Goal: Task Accomplishment & Management: Manage account settings

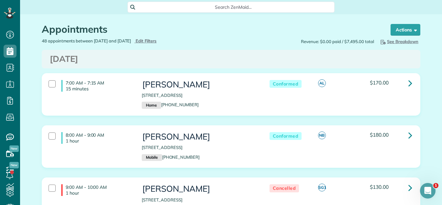
click at [358, 62] on h3 "Wednesday Sep 17, 2025" at bounding box center [231, 58] width 363 height 9
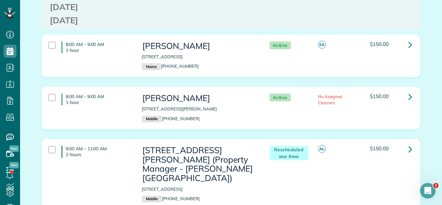
scroll to position [579, 0]
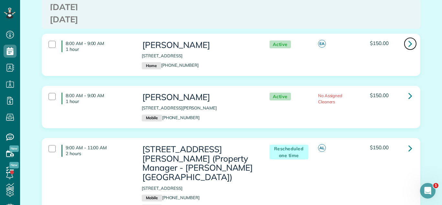
click at [410, 47] on icon at bounding box center [411, 43] width 4 height 11
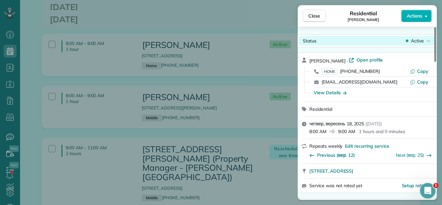
click at [412, 44] on div "Status Active" at bounding box center [367, 41] width 137 height 10
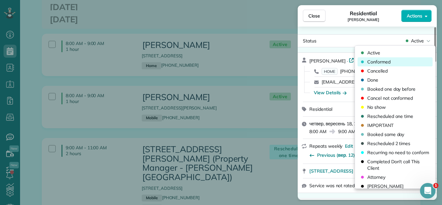
click at [404, 58] on div "Conformed" at bounding box center [395, 61] width 75 height 9
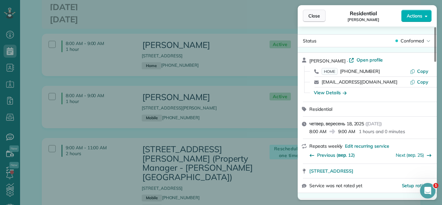
click at [313, 16] on span "Close" at bounding box center [315, 16] width 12 height 6
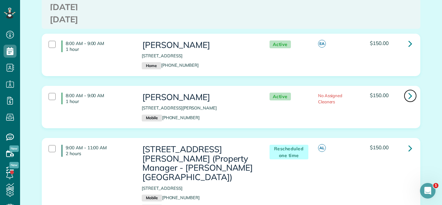
click at [410, 97] on icon at bounding box center [411, 95] width 4 height 11
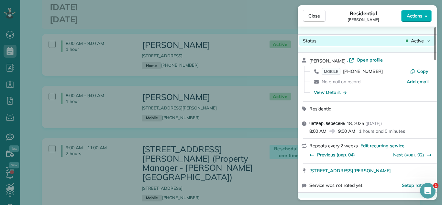
click at [418, 39] on span "Active" at bounding box center [417, 41] width 13 height 6
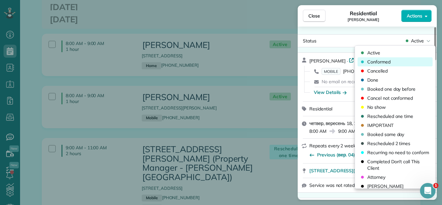
click at [401, 62] on div "Conformed" at bounding box center [395, 61] width 75 height 9
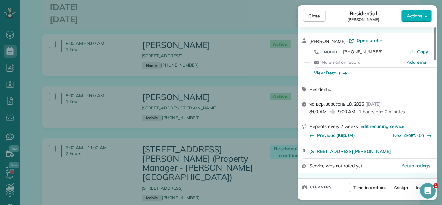
scroll to position [49, 0]
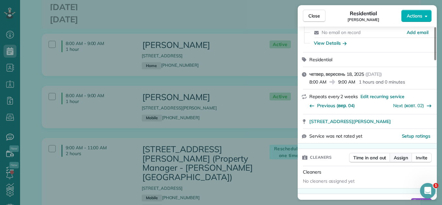
click at [402, 156] on span "Assign" at bounding box center [401, 157] width 14 height 6
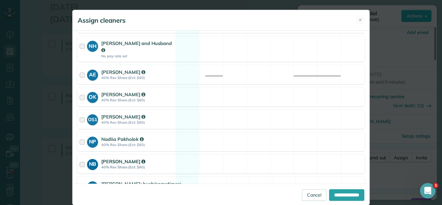
scroll to position [279, 0]
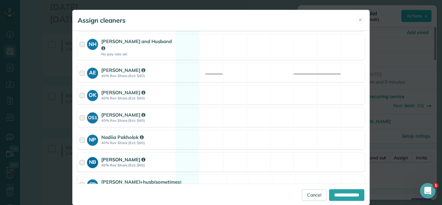
click at [187, 152] on div "NB NadiJa Brehin 40% Rev Share (Est: $60) Available" at bounding box center [220, 161] width 287 height 19
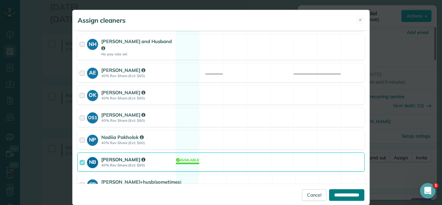
click at [342, 197] on input "**********" at bounding box center [346, 195] width 35 height 12
type input "**********"
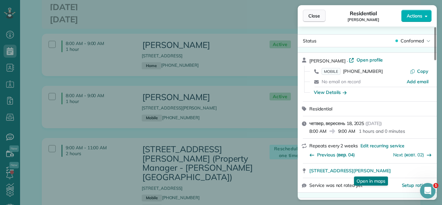
click at [314, 20] on button "Close" at bounding box center [314, 16] width 23 height 12
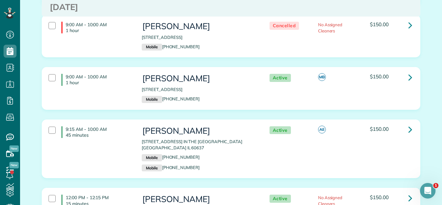
scroll to position [896, 0]
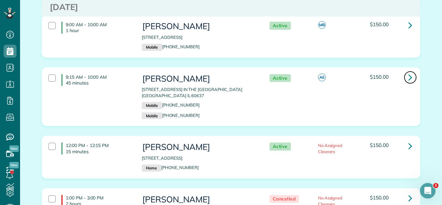
click at [409, 80] on icon at bounding box center [411, 77] width 4 height 11
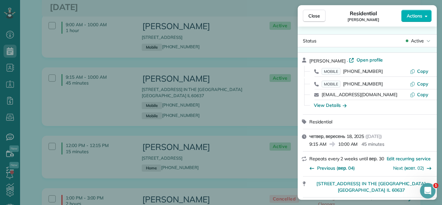
click at [410, 40] on div "Active" at bounding box center [418, 41] width 27 height 6
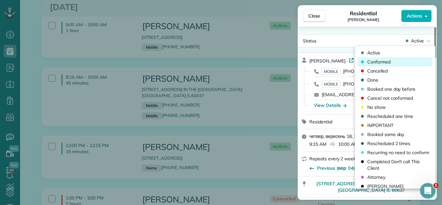
click at [396, 63] on div "Conformed" at bounding box center [395, 61] width 75 height 9
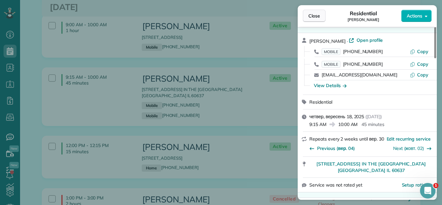
scroll to position [20, 0]
click at [317, 18] on span "Close" at bounding box center [315, 16] width 12 height 6
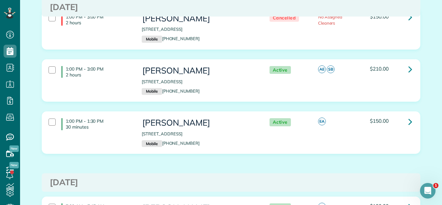
scroll to position [1080, 0]
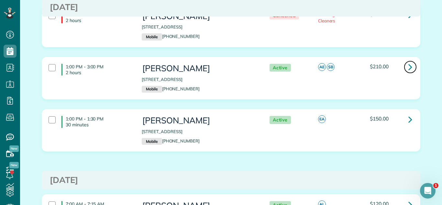
click at [409, 67] on icon at bounding box center [411, 66] width 4 height 11
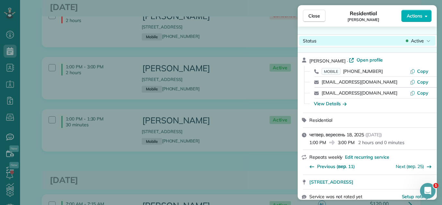
click at [406, 42] on icon at bounding box center [407, 41] width 3 height 6
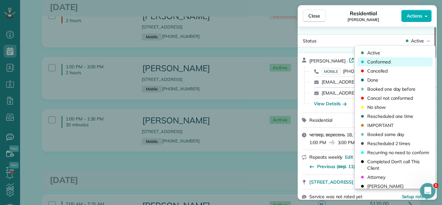
click at [394, 58] on div "Conformed" at bounding box center [395, 61] width 75 height 9
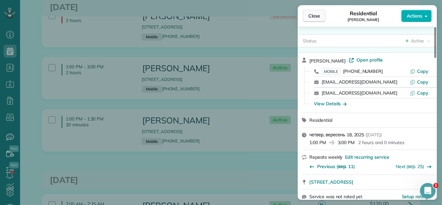
click at [314, 14] on span "Close" at bounding box center [315, 16] width 12 height 6
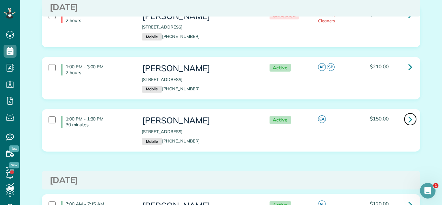
click at [406, 119] on link at bounding box center [410, 119] width 13 height 13
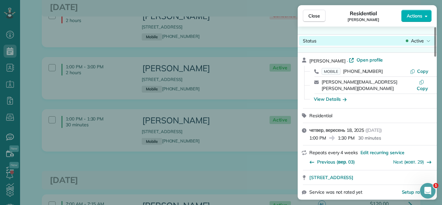
click at [411, 39] on span "Active" at bounding box center [417, 41] width 13 height 6
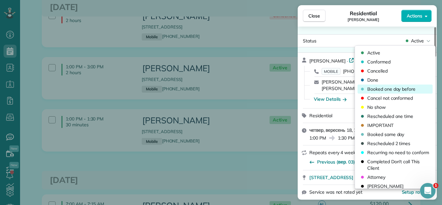
click at [392, 86] on span "Booked one day before" at bounding box center [391, 89] width 48 height 6
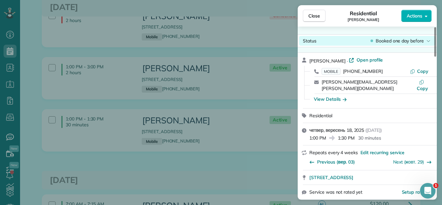
click at [427, 39] on icon at bounding box center [429, 41] width 4 height 6
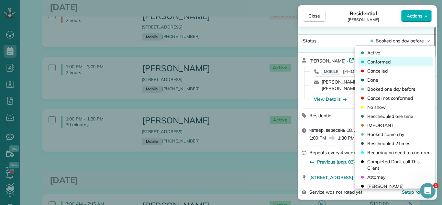
click at [389, 63] on span "Conformed" at bounding box center [378, 62] width 23 height 6
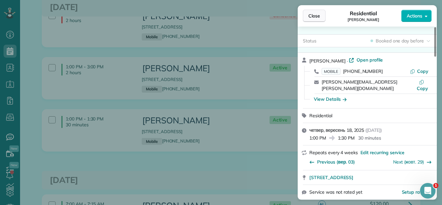
click at [320, 16] on span "Close" at bounding box center [315, 16] width 12 height 6
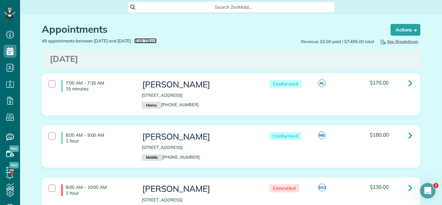
click at [157, 42] on span "Edit Filters" at bounding box center [146, 40] width 21 height 5
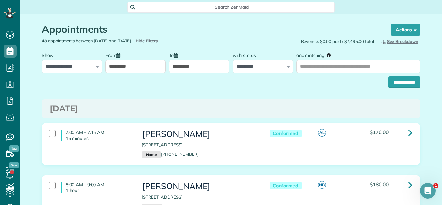
click at [137, 65] on input "**********" at bounding box center [136, 67] width 61 height 14
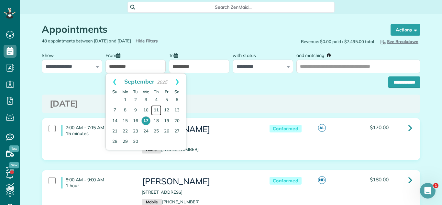
click at [157, 108] on link "11" at bounding box center [156, 110] width 10 height 10
type input "**********"
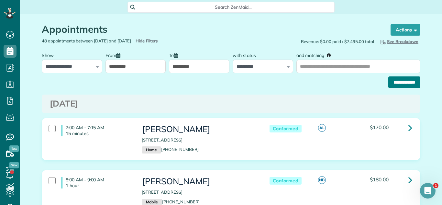
click at [399, 82] on input "**********" at bounding box center [405, 82] width 32 height 12
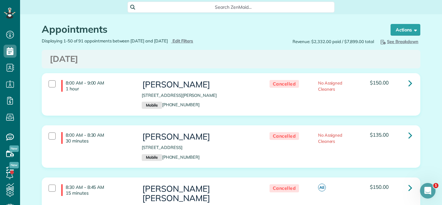
drag, startPoint x: 342, startPoint y: 55, endPoint x: 214, endPoint y: 105, distance: 137.0
click at [341, 55] on h3 "Thursday Sep 11, 2025" at bounding box center [231, 58] width 363 height 9
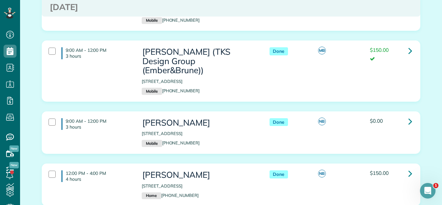
scroll to position [350, 0]
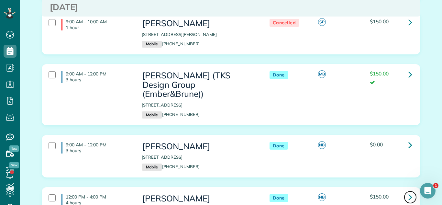
click at [409, 191] on icon at bounding box center [411, 196] width 4 height 11
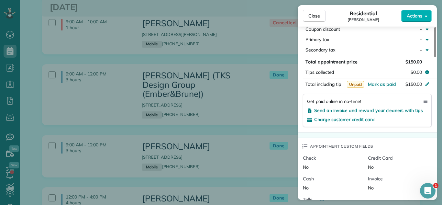
scroll to position [377, 0]
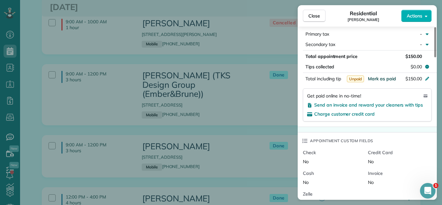
click at [385, 76] on span "Mark as paid" at bounding box center [382, 79] width 28 height 6
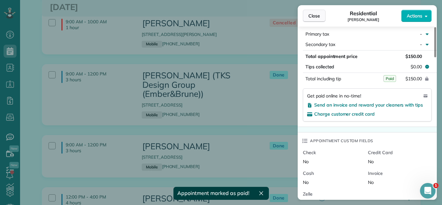
scroll to position [373, 0]
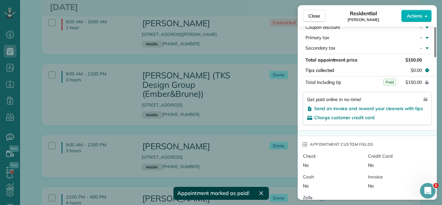
drag, startPoint x: 317, startPoint y: 12, endPoint x: 156, endPoint y: 101, distance: 184.0
click at [315, 12] on button "Close" at bounding box center [314, 16] width 23 height 12
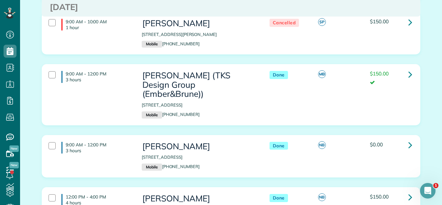
drag, startPoint x: 140, startPoint y: 190, endPoint x: 231, endPoint y: 189, distance: 90.7
click at [231, 191] on div "Terry Marker 2380 Oak Tree Lane Park Ridge IL 60068 Home (847) 664-9680" at bounding box center [199, 208] width 124 height 35
copy p "2380 Oak Tree Lane Park Ridge IL 60068"
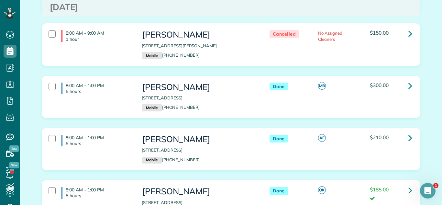
scroll to position [1786, 0]
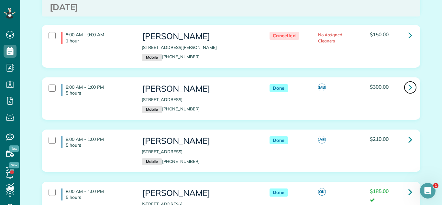
click at [406, 81] on link at bounding box center [410, 87] width 13 height 13
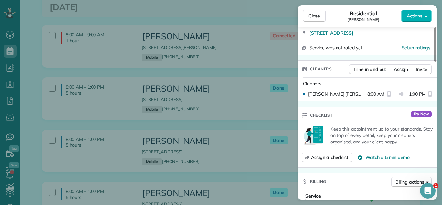
scroll to position [346, 0]
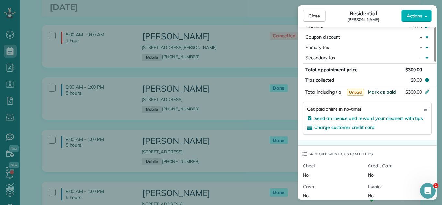
click at [392, 95] on span "Mark as paid" at bounding box center [382, 92] width 28 height 6
click at [315, 17] on span "Close" at bounding box center [315, 16] width 12 height 6
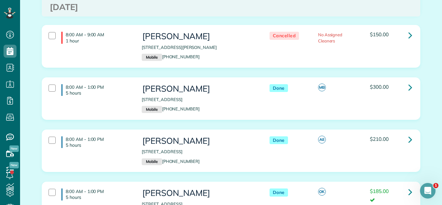
drag, startPoint x: 141, startPoint y: 78, endPoint x: 156, endPoint y: 85, distance: 16.7
click at [156, 85] on div "Stefania Greco 3 North Elmhurst Avenue raw home Mount Prospect IL 60056 Mobile …" at bounding box center [199, 98] width 124 height 35
copy p "3 North Elmhurst Avenue raw home Mount Prospect IL 60056"
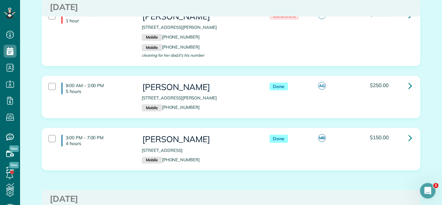
scroll to position [2136, 0]
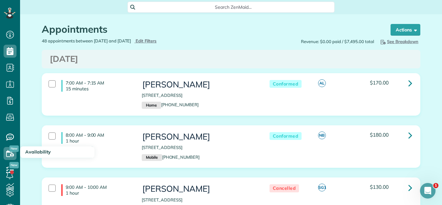
click at [401, 79] on div "Conformed AL $170.00" at bounding box center [339, 84] width 155 height 14
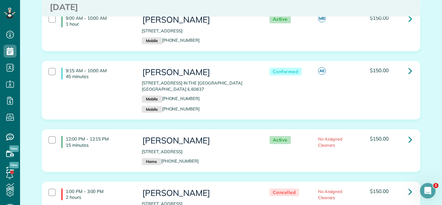
scroll to position [944, 0]
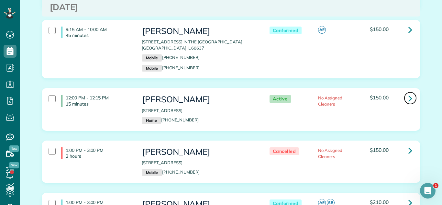
click at [409, 96] on icon at bounding box center [411, 98] width 4 height 11
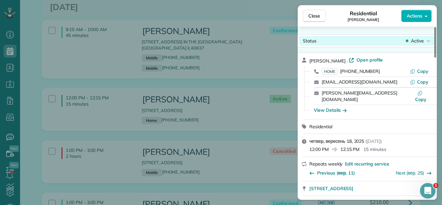
click at [419, 39] on span "Active" at bounding box center [417, 41] width 13 height 6
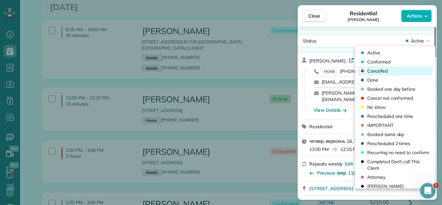
click at [393, 70] on div "Cancelled" at bounding box center [395, 70] width 75 height 9
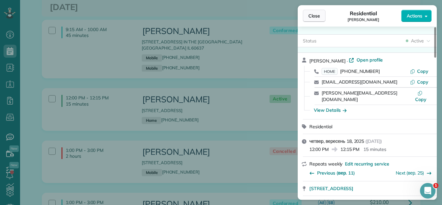
click at [319, 13] on span "Close" at bounding box center [315, 16] width 12 height 6
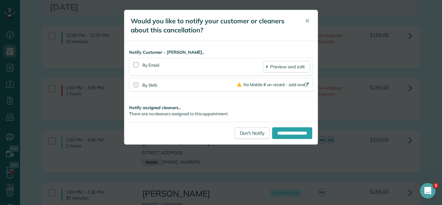
scroll to position [1037, 0]
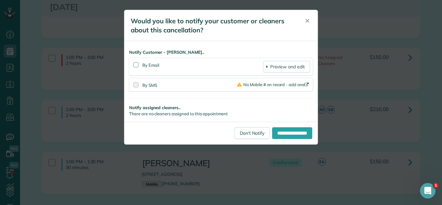
click at [399, 138] on div "**********" at bounding box center [221, 102] width 442 height 205
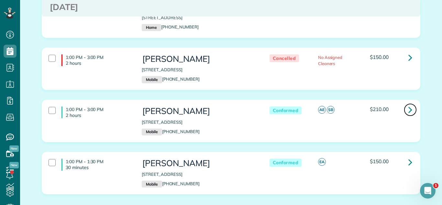
click at [408, 110] on link at bounding box center [410, 109] width 13 height 13
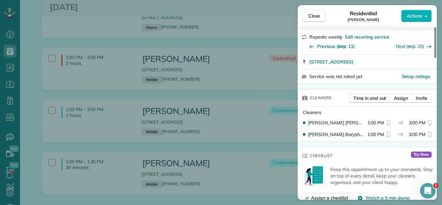
scroll to position [107, 0]
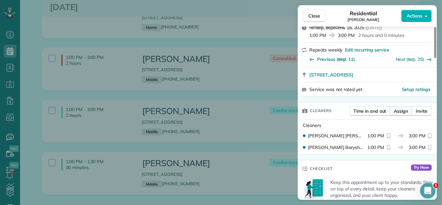
click at [406, 111] on span "Assign" at bounding box center [401, 111] width 14 height 6
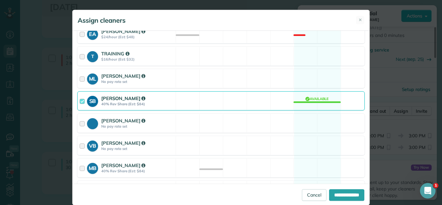
click at [321, 99] on div "SB Svitlana Baryshovets 40% Rev Share (Est: $84) Available" at bounding box center [220, 100] width 287 height 19
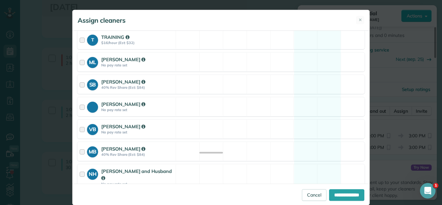
scroll to position [230, 0]
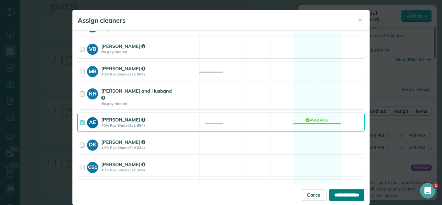
click at [341, 197] on input "**********" at bounding box center [346, 195] width 35 height 12
type input "**********"
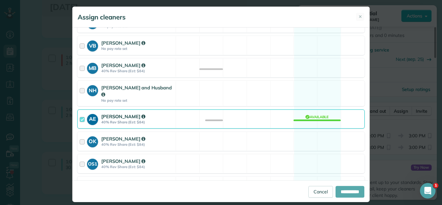
scroll to position [9, 0]
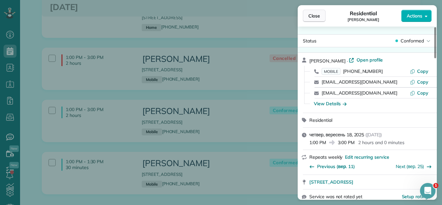
click at [320, 13] on span "Close" at bounding box center [315, 16] width 12 height 6
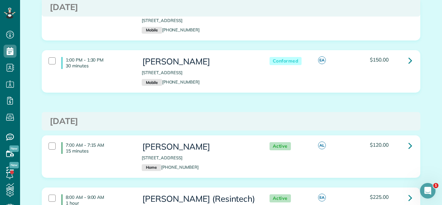
scroll to position [1145, 0]
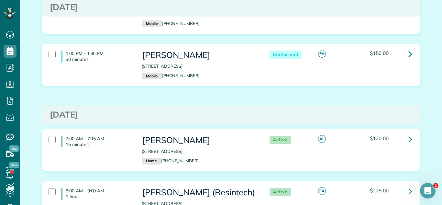
drag, startPoint x: 363, startPoint y: 118, endPoint x: 339, endPoint y: 3, distance: 117.7
click at [363, 118] on h3 "Friday Sep 19, 2025" at bounding box center [231, 114] width 363 height 9
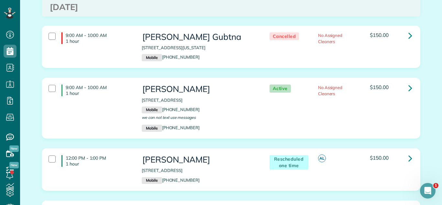
scroll to position [1682, 0]
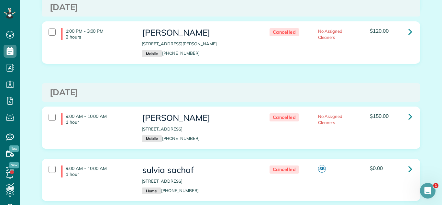
click at [328, 44] on div "1:00 PM - 3:00 PM 2 hours Devorney Adams 1620 North Linder Avenue Chicago IL 60…" at bounding box center [230, 42] width 373 height 35
click at [149, 59] on div "1:00 PM - 3:00 PM 2 hours Devorney Adams 1620 North Linder Avenue Chicago IL 60…" at bounding box center [231, 47] width 389 height 52
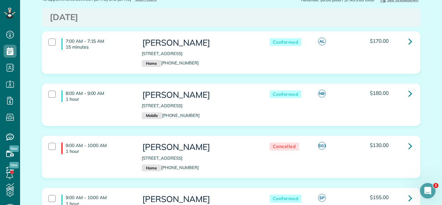
scroll to position [0, 0]
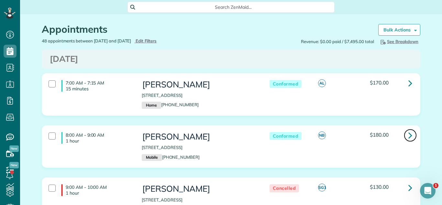
click at [408, 136] on link at bounding box center [410, 135] width 13 height 13
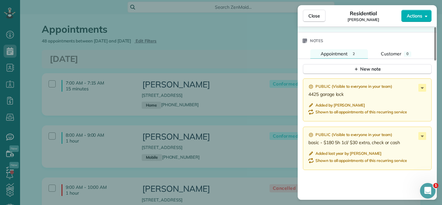
scroll to position [593, 0]
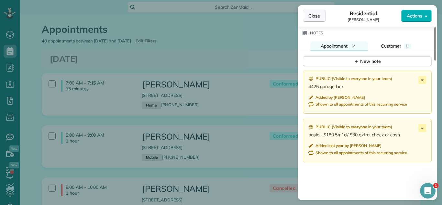
click at [317, 17] on span "Close" at bounding box center [315, 16] width 12 height 6
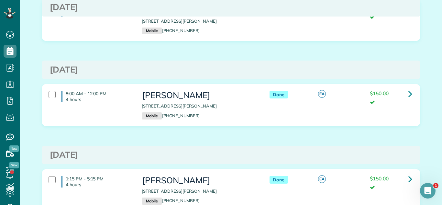
scroll to position [3278, 0]
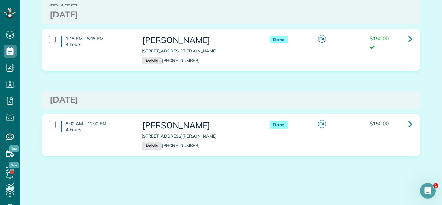
drag, startPoint x: 142, startPoint y: 136, endPoint x: 228, endPoint y: 134, distance: 86.1
click at [228, 134] on p "[STREET_ADDRESS][PERSON_NAME]" at bounding box center [199, 136] width 115 height 6
copy p "[STREET_ADDRESS][PERSON_NAME]"
click at [411, 126] on icon at bounding box center [411, 123] width 4 height 11
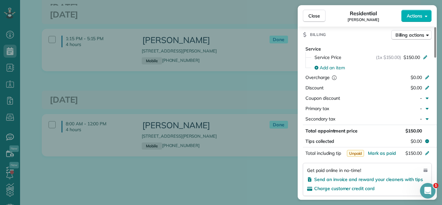
scroll to position [287, 0]
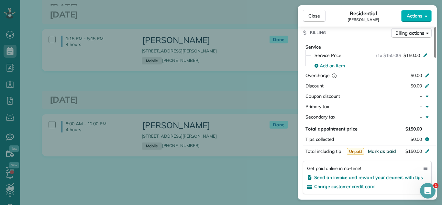
click at [385, 152] on span "Mark as paid" at bounding box center [382, 151] width 28 height 6
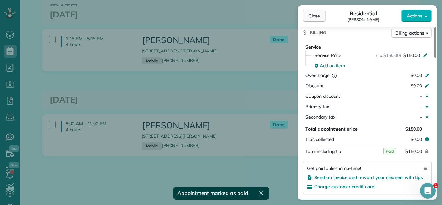
click at [312, 13] on span "Close" at bounding box center [315, 16] width 12 height 6
